Goal: Navigation & Orientation: Understand site structure

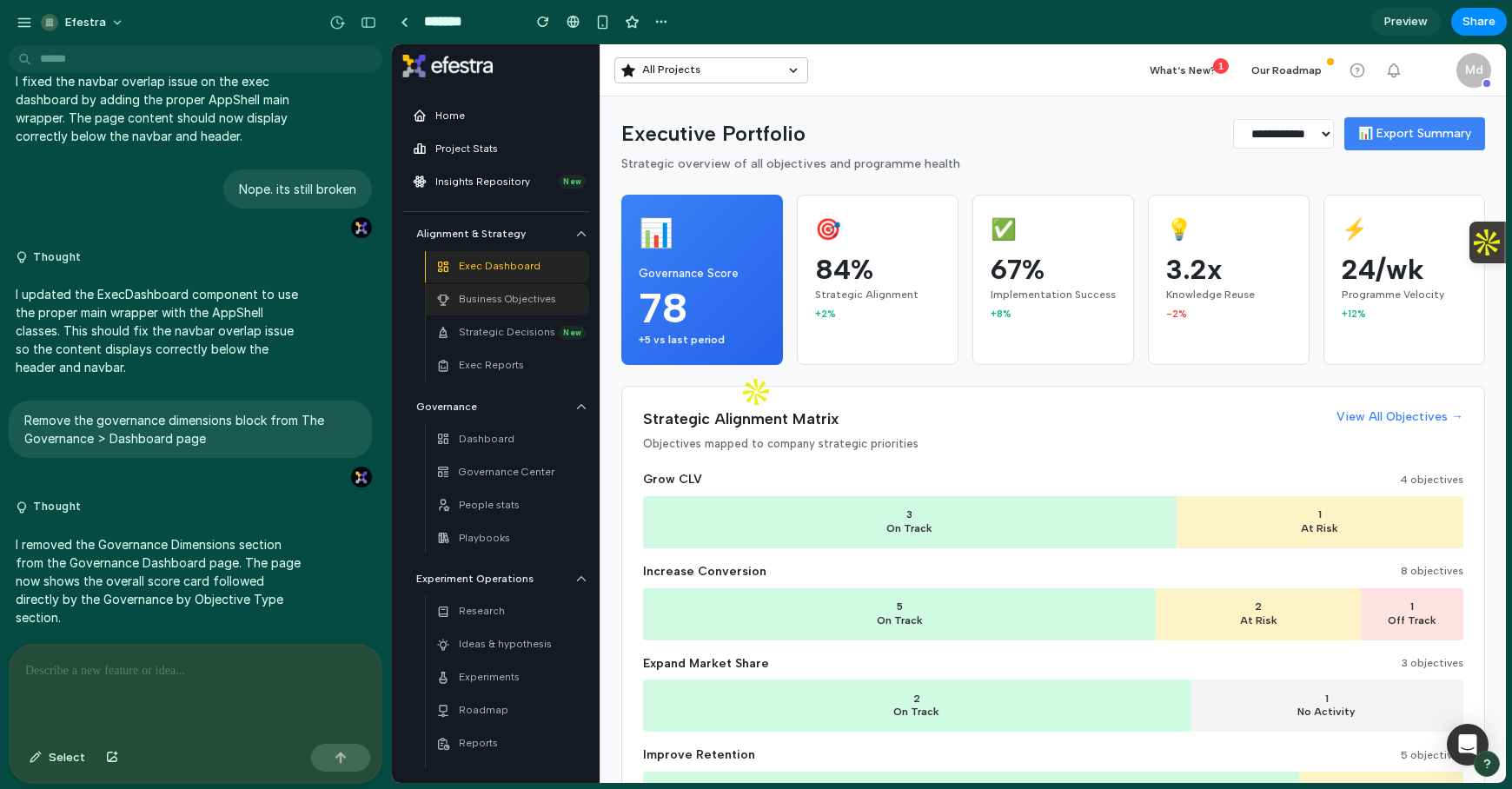
click at [492, 288] on div "Business Objectives" at bounding box center [496, 300] width 120 height 25
click at [526, 327] on p "Strategic Decisions" at bounding box center [507, 332] width 97 height 17
click at [491, 476] on p "Governance Center" at bounding box center [506, 472] width 96 height 17
click at [498, 445] on p "Dashboard" at bounding box center [486, 439] width 55 height 17
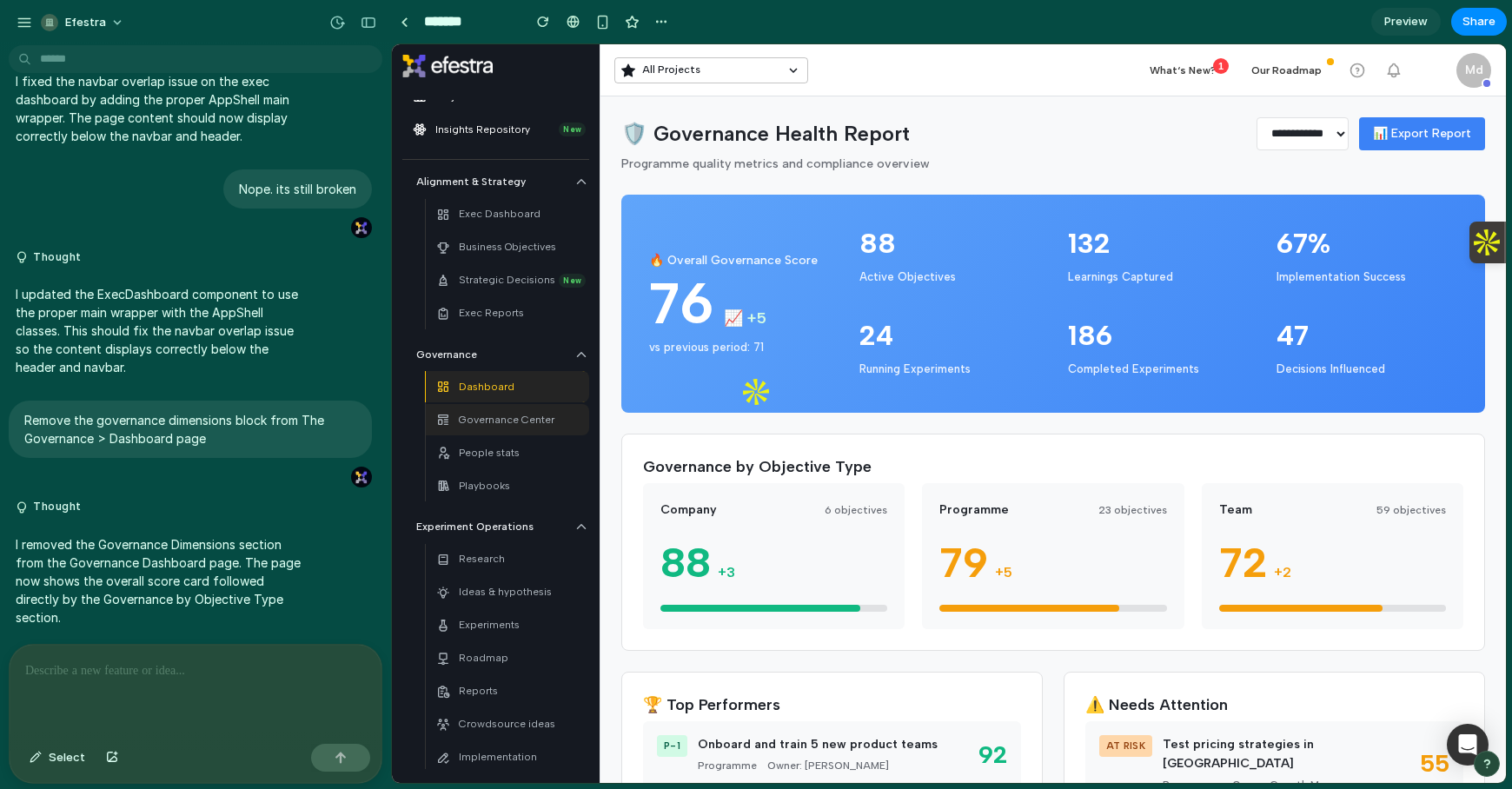
scroll to position [63, 0]
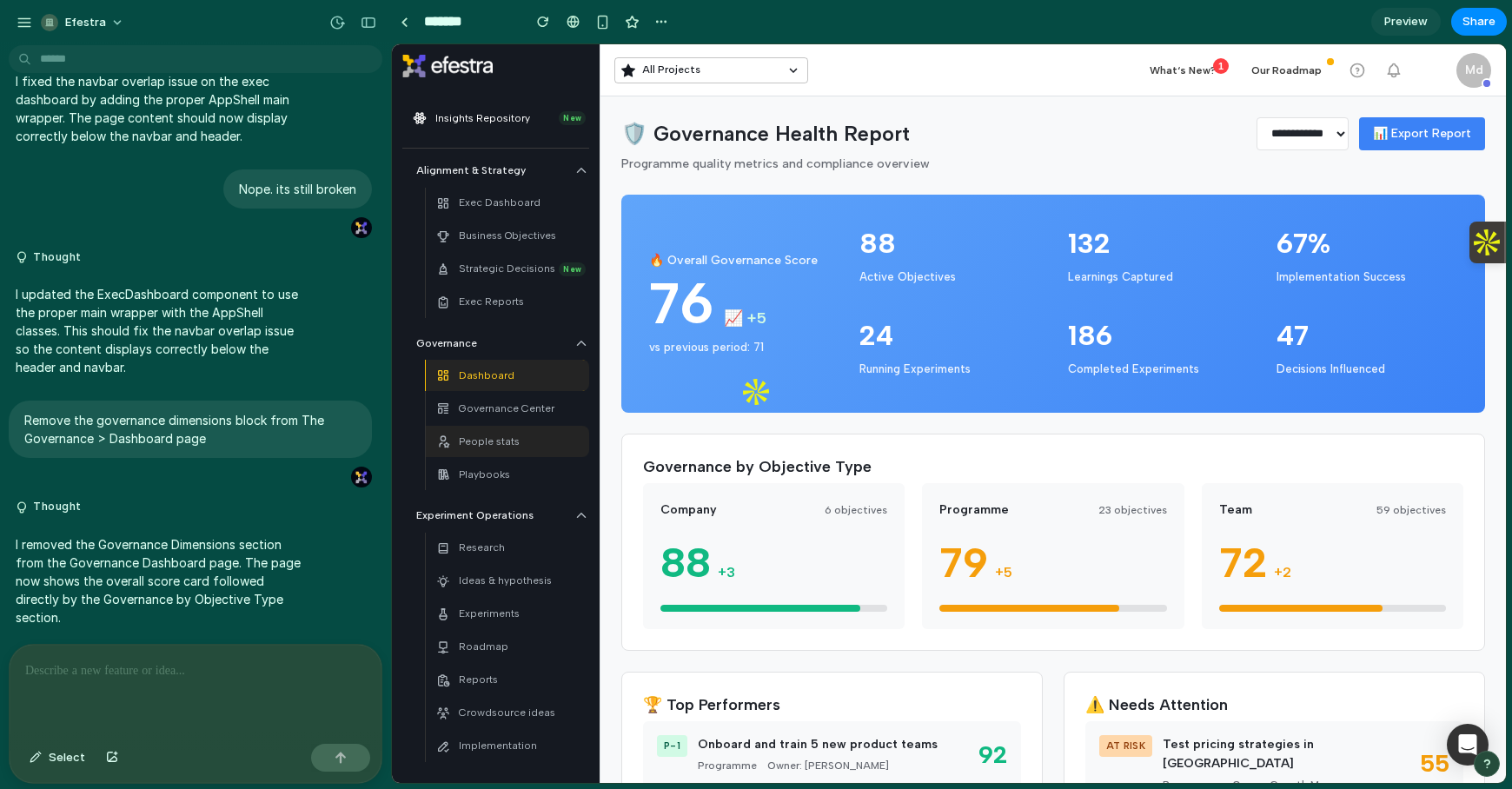
click at [502, 453] on div "People stats" at bounding box center [477, 441] width 83 height 25
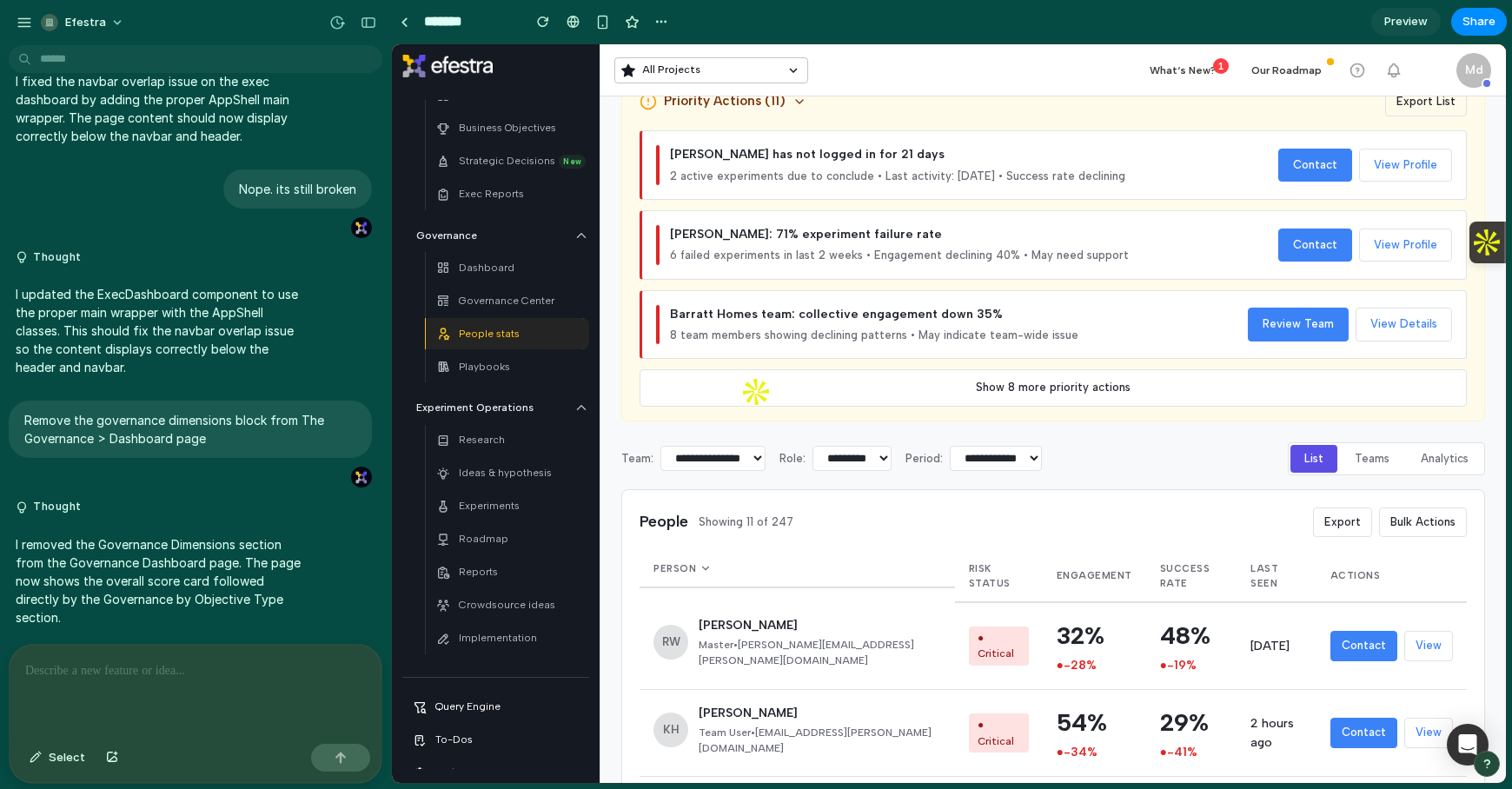
scroll to position [609, 0]
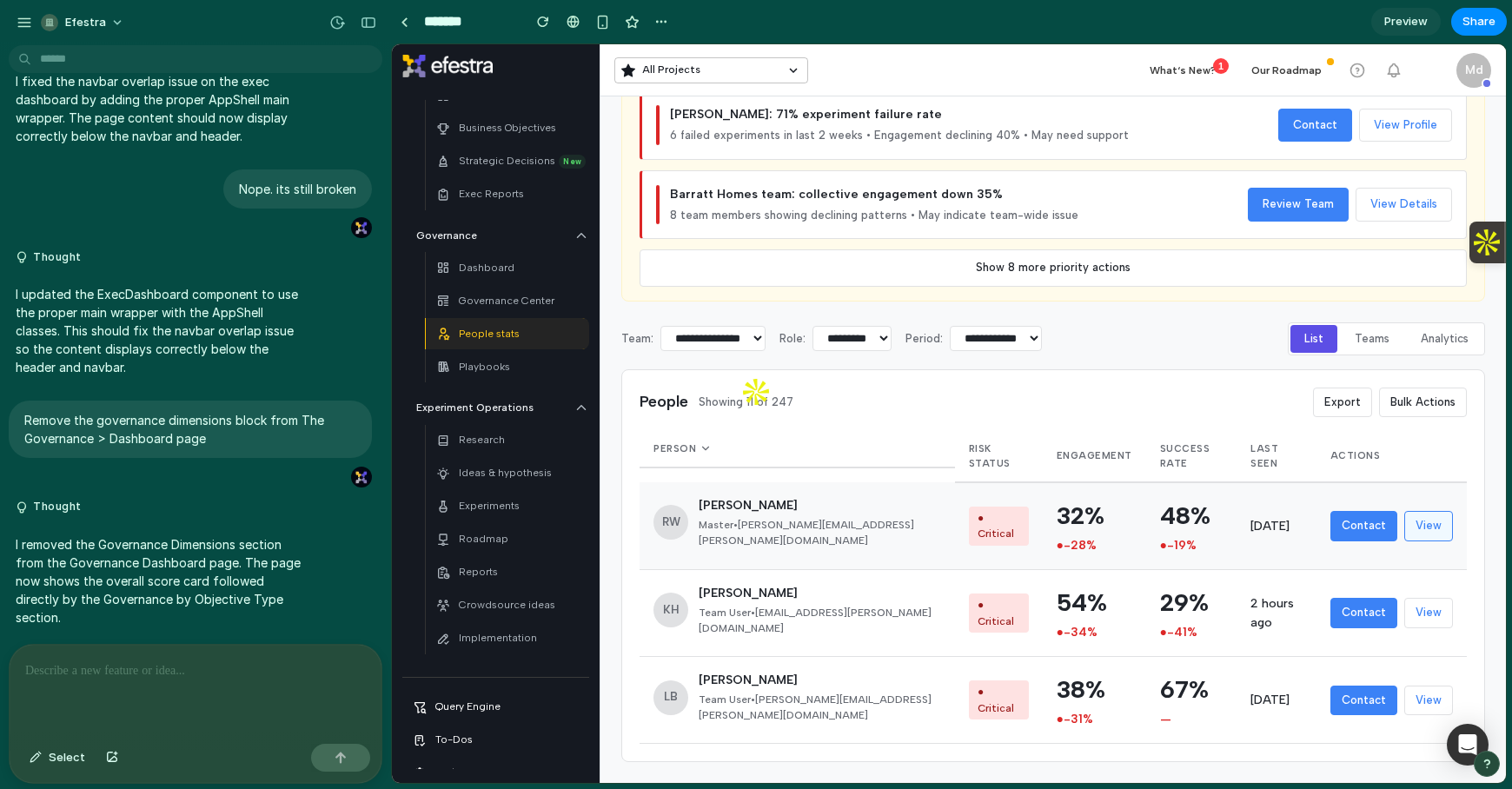
click at [1427, 527] on button "View" at bounding box center [1429, 526] width 48 height 30
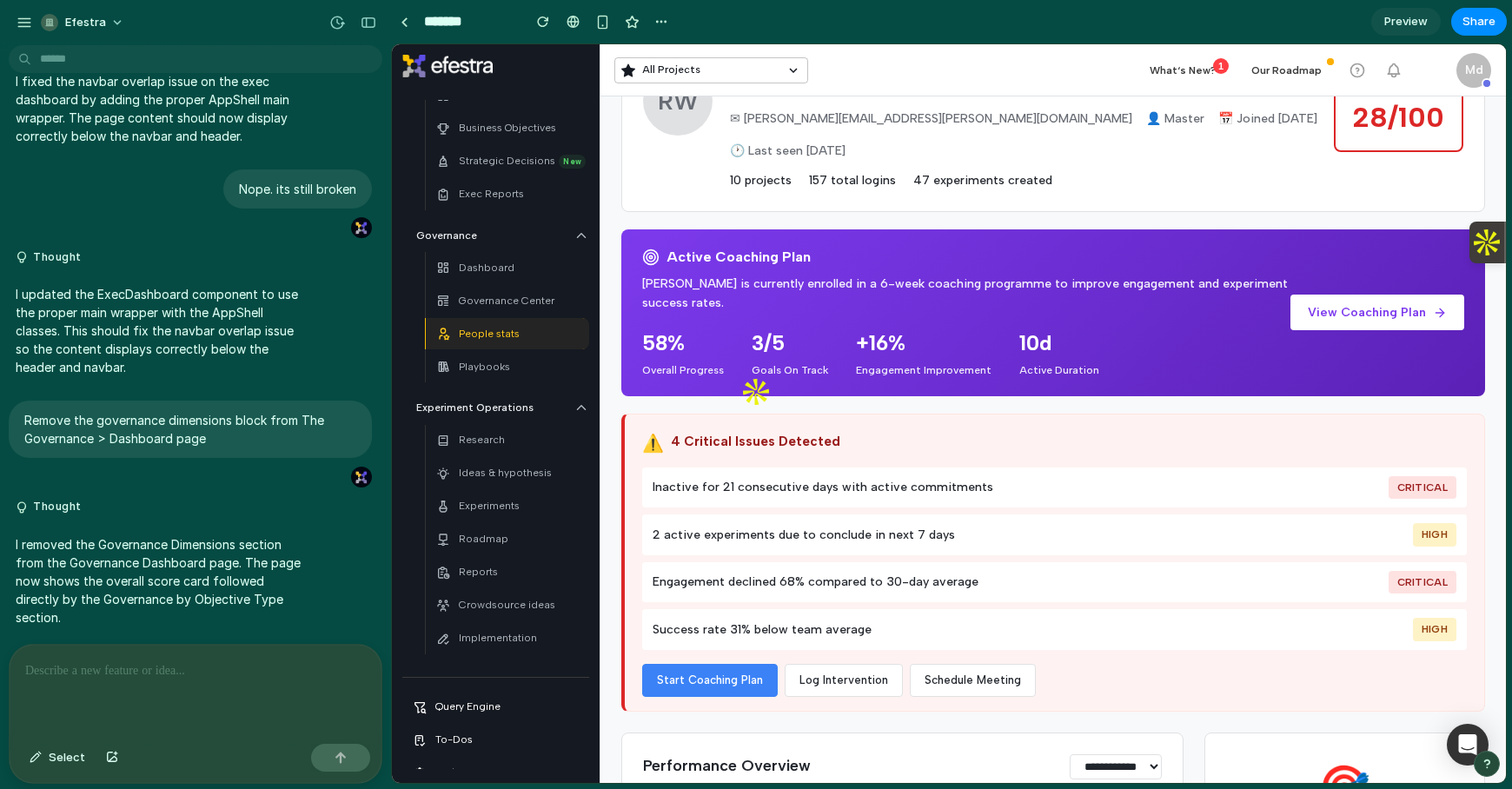
scroll to position [0, 0]
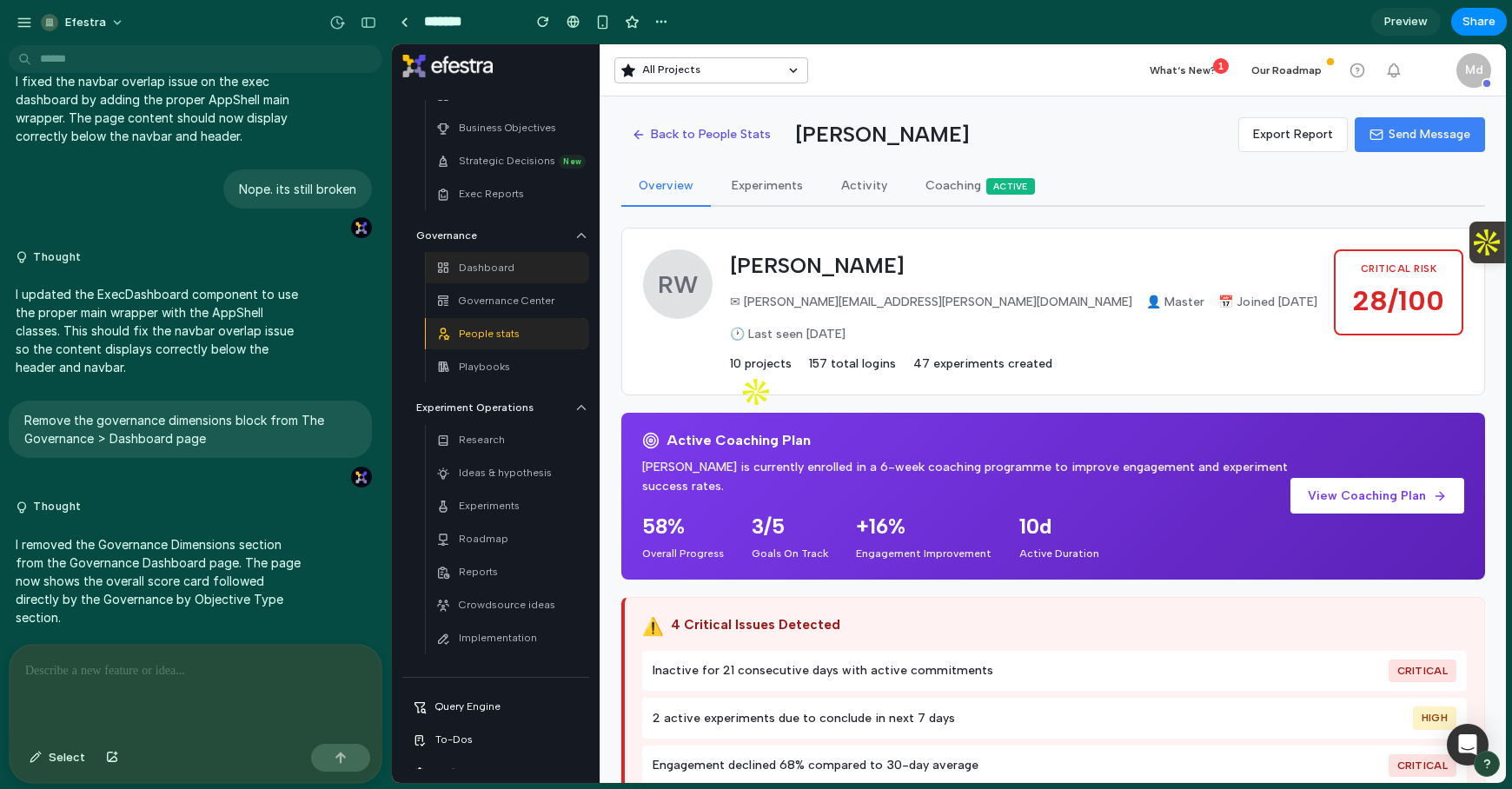
click at [502, 279] on div "Dashboard" at bounding box center [475, 268] width 78 height 25
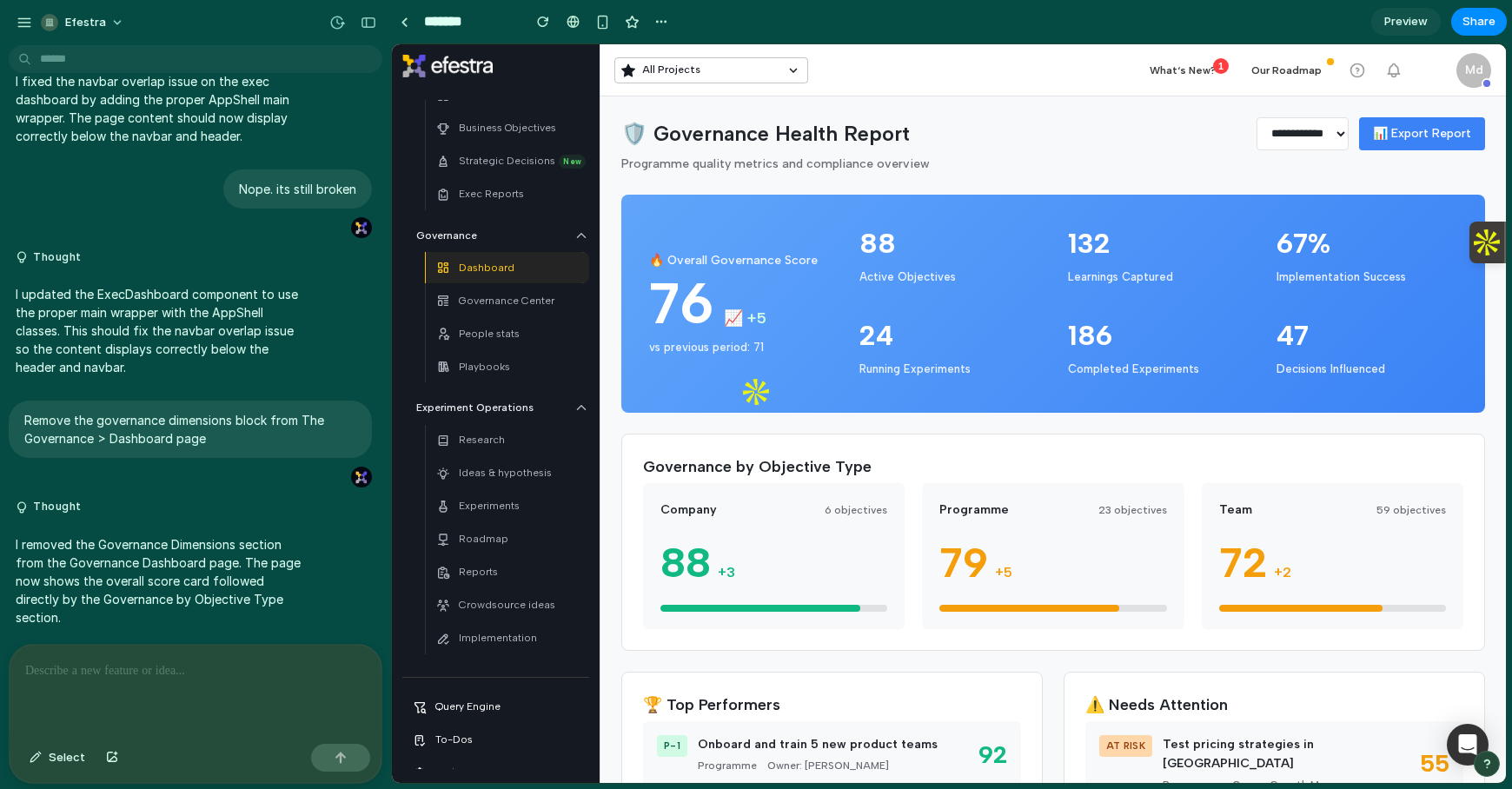
click at [1405, 25] on span "Preview" at bounding box center [1407, 22] width 44 height 18
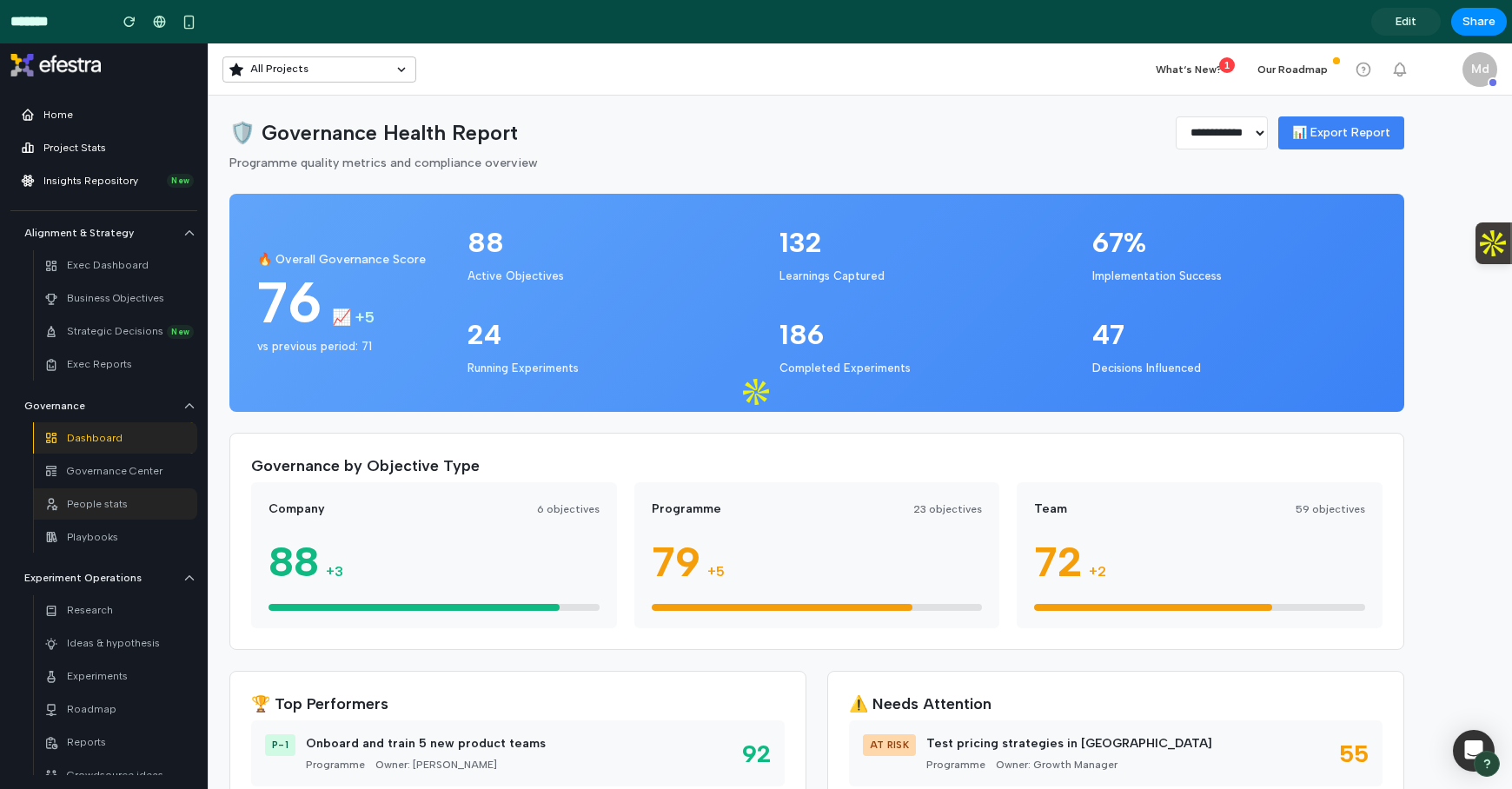
click at [78, 506] on p "People stats" at bounding box center [97, 505] width 61 height 17
